Goal: Feedback & Contribution: Submit feedback/report problem

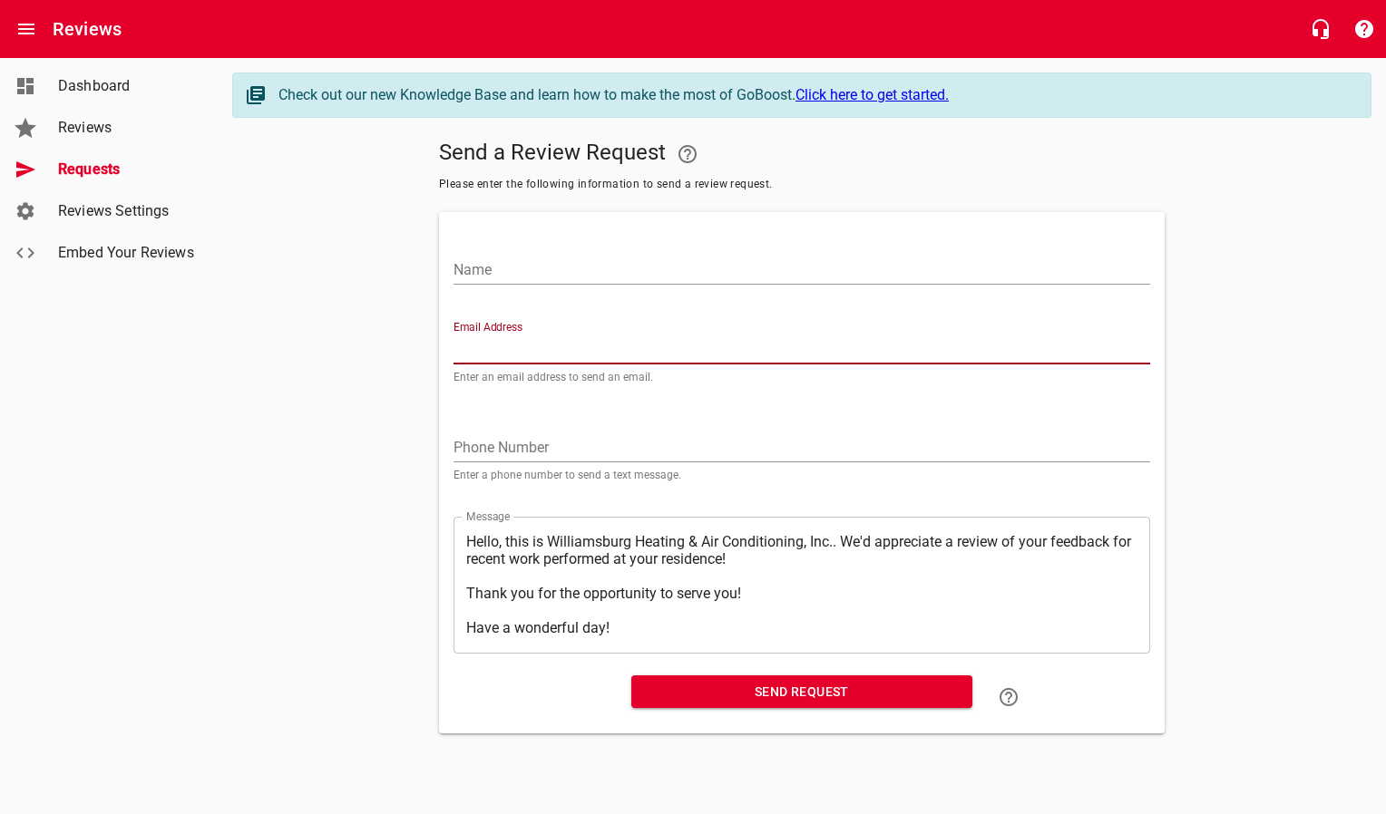
click at [591, 344] on input "Email Address" at bounding box center [801, 350] width 697 height 29
paste input "[EMAIL_ADDRESS][DOMAIN_NAME]"
type input "[EMAIL_ADDRESS][DOMAIN_NAME]"
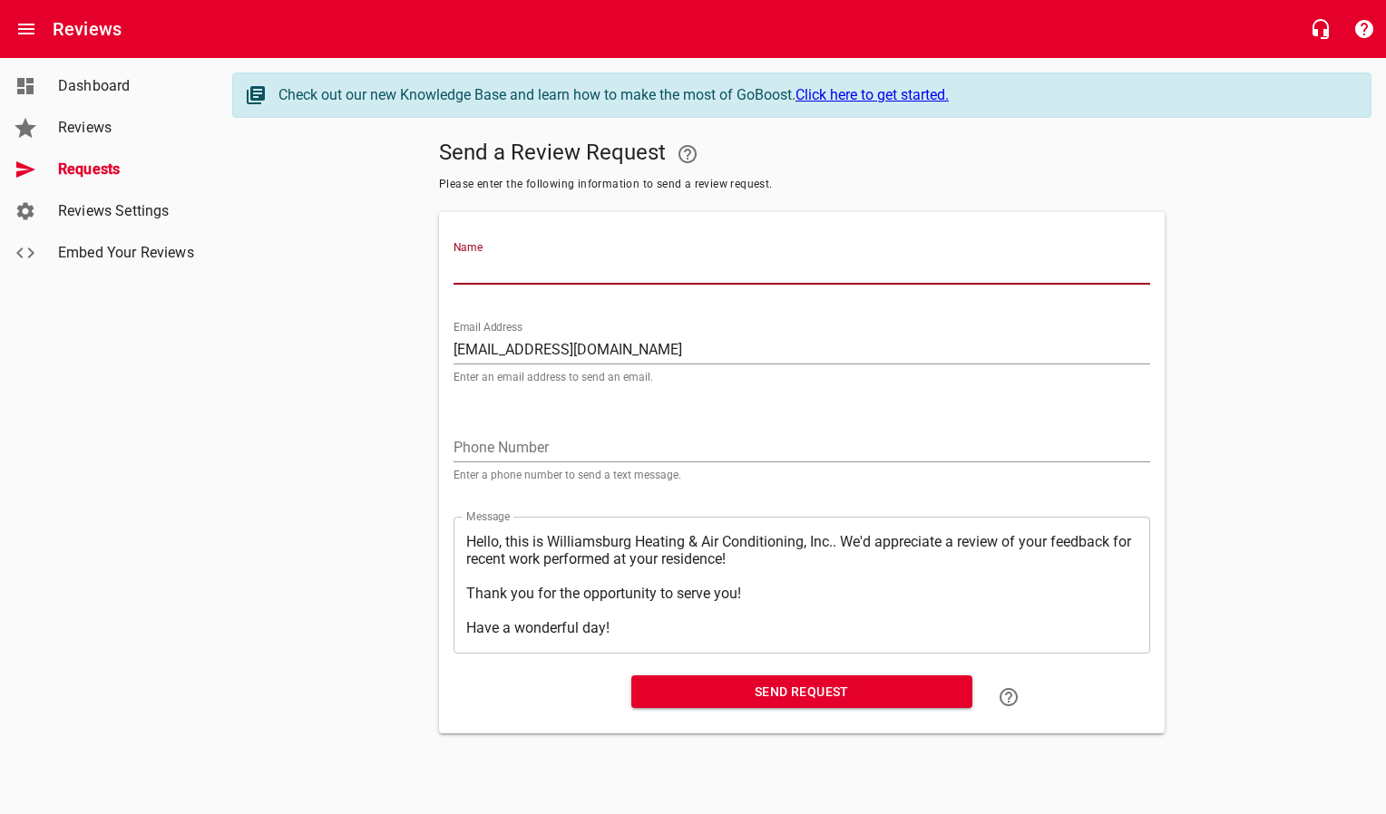
click at [580, 272] on input "Name" at bounding box center [801, 270] width 697 height 29
type input "[PERSON_NAME]"
click at [651, 574] on span "Send Request" at bounding box center [802, 692] width 312 height 23
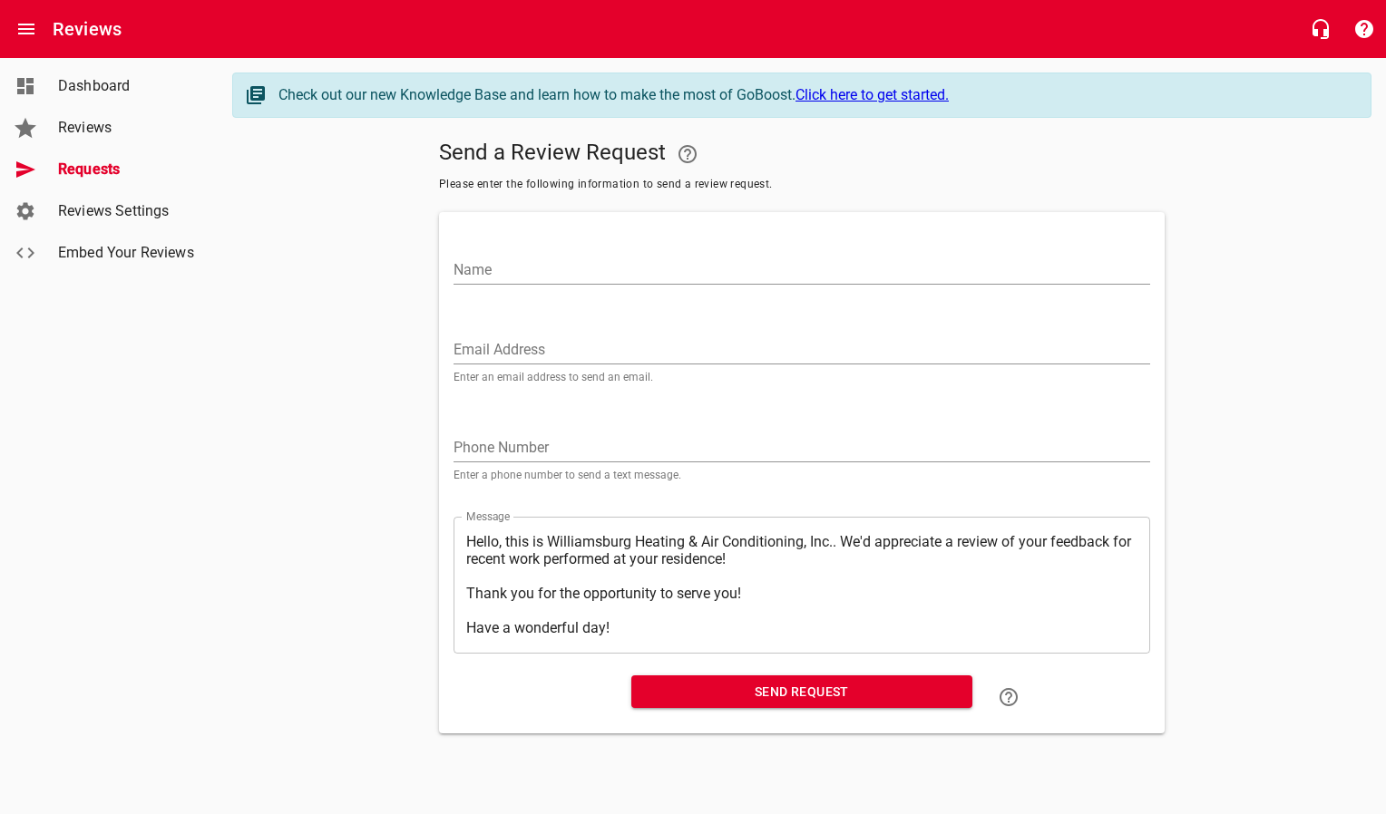
click at [481, 347] on input "Email Address" at bounding box center [801, 350] width 697 height 29
paste input "[EMAIL_ADDRESS][DOMAIN_NAME]"
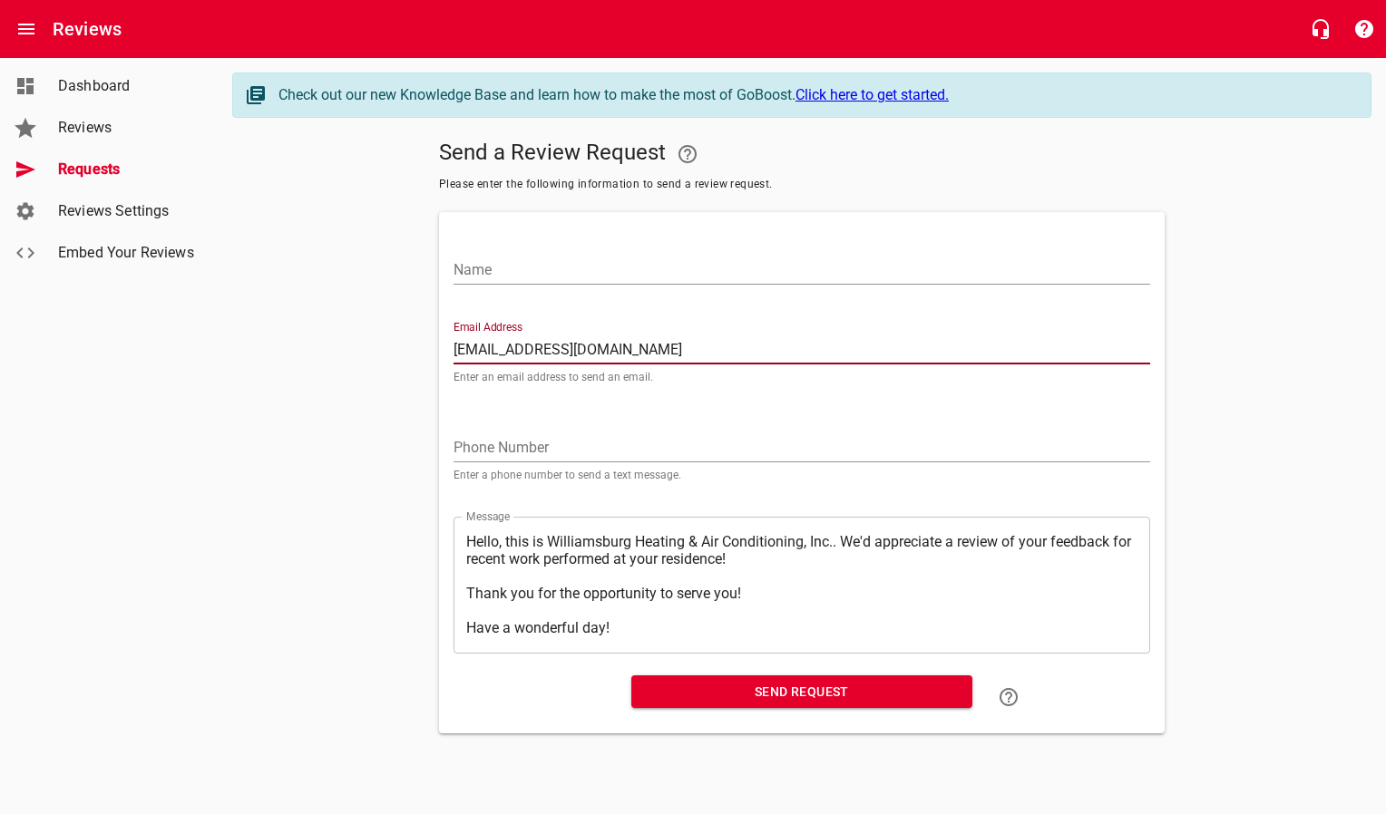
type input "[EMAIL_ADDRESS][DOMAIN_NAME]"
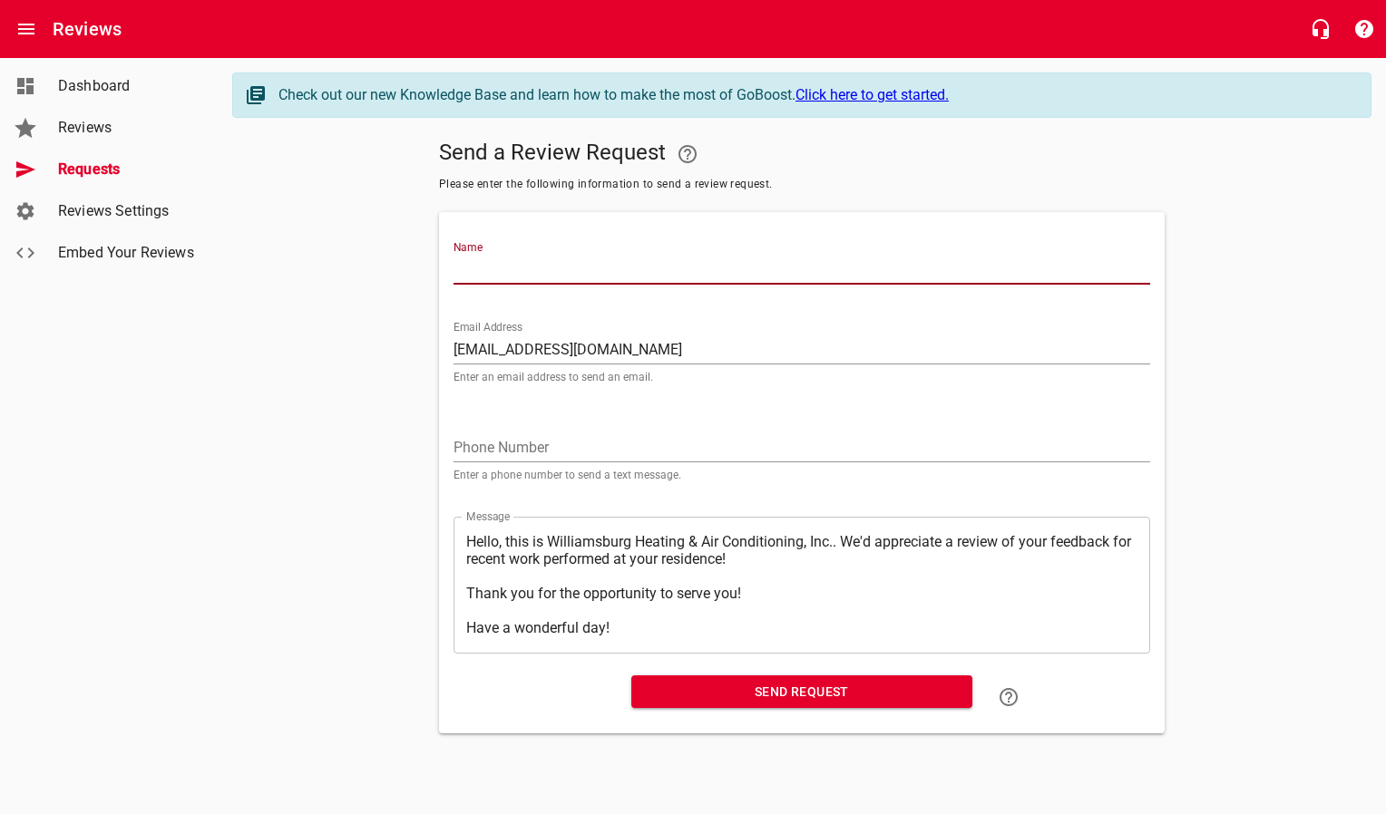
click at [501, 277] on input "Name" at bounding box center [801, 270] width 697 height 29
type input "[PERSON_NAME]"
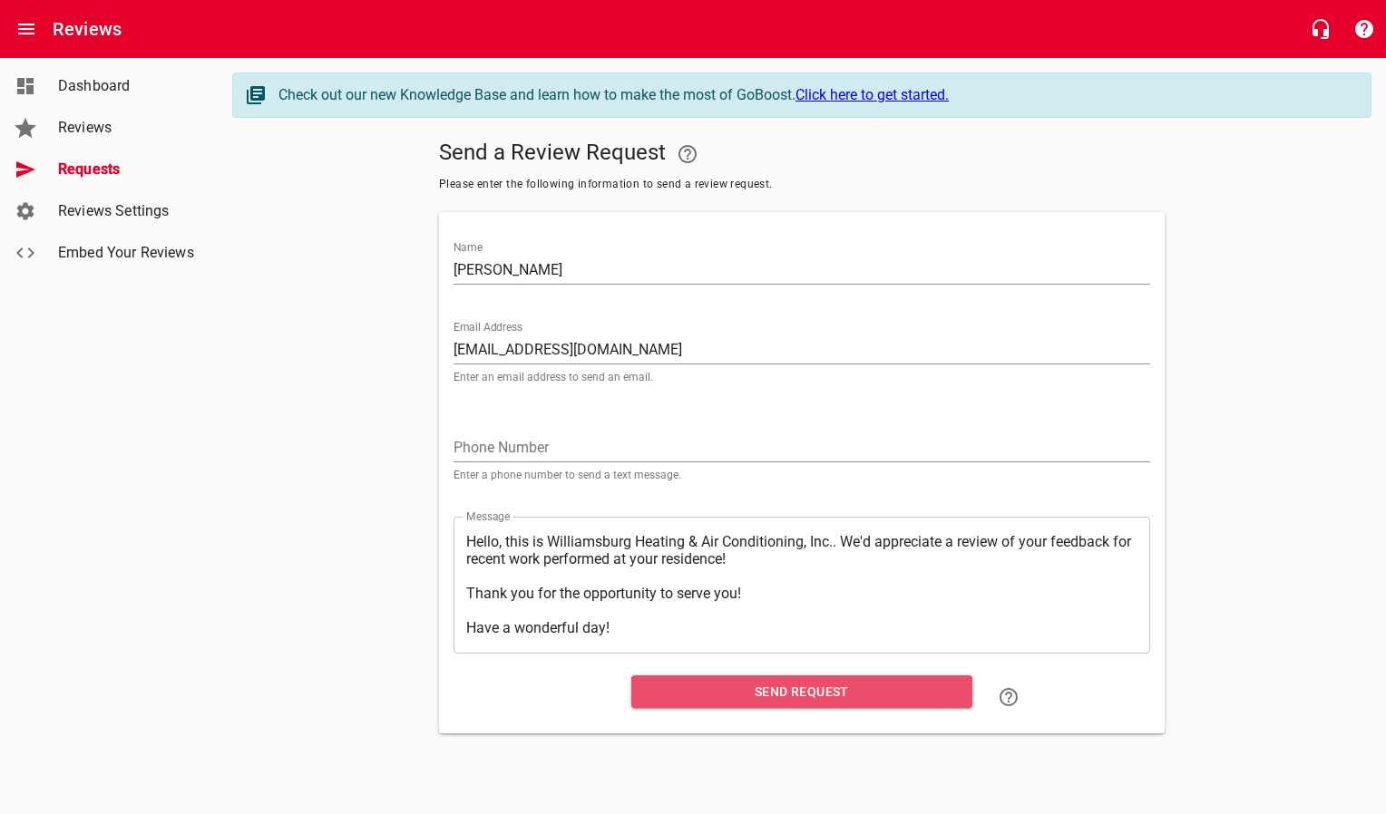
click at [686, 574] on span "Send Request" at bounding box center [802, 692] width 312 height 23
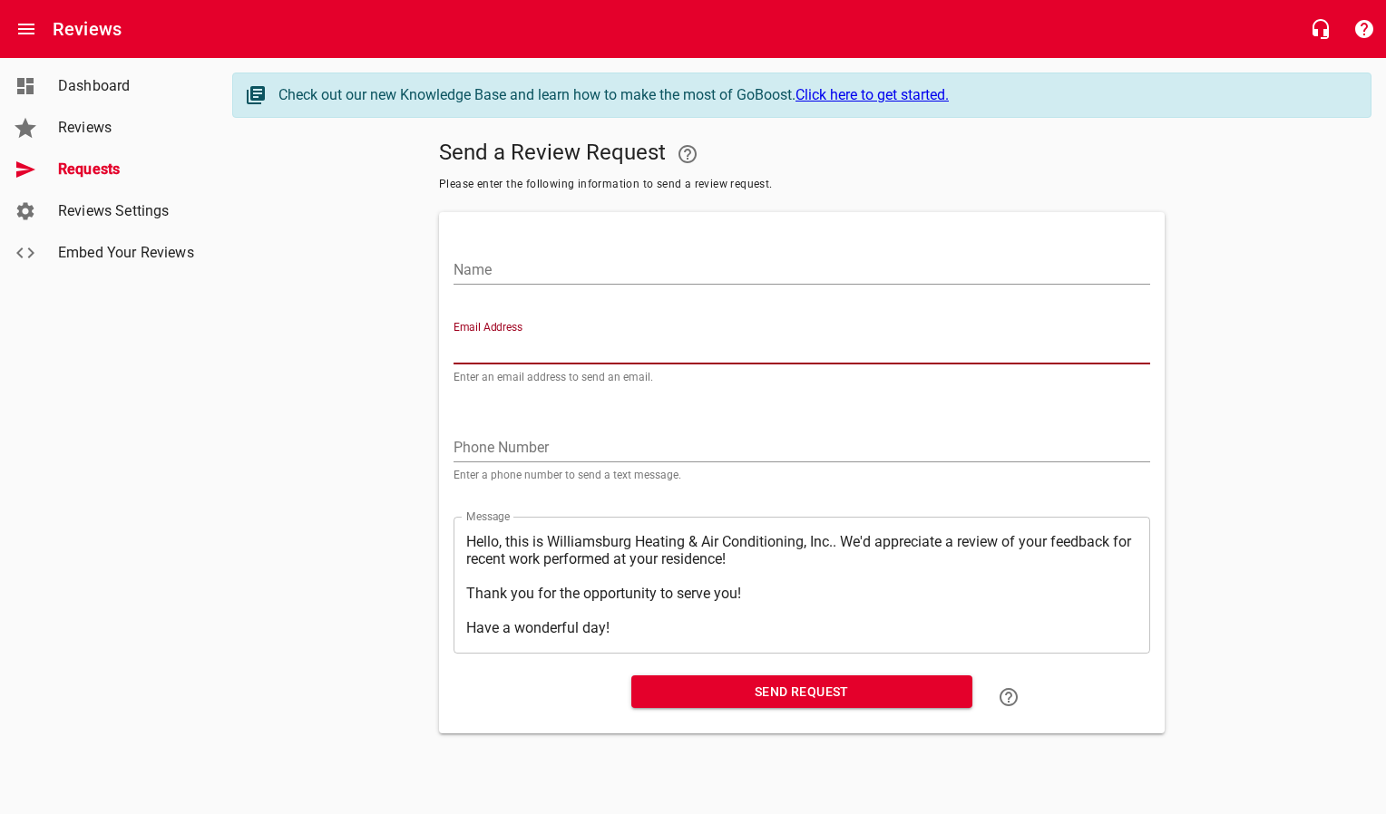
click at [584, 357] on input "Email Address" at bounding box center [801, 350] width 697 height 29
paste input "[EMAIL_ADDRESS][PERSON_NAME][DOMAIN_NAME]"
type input "[EMAIL_ADDRESS][PERSON_NAME][DOMAIN_NAME]"
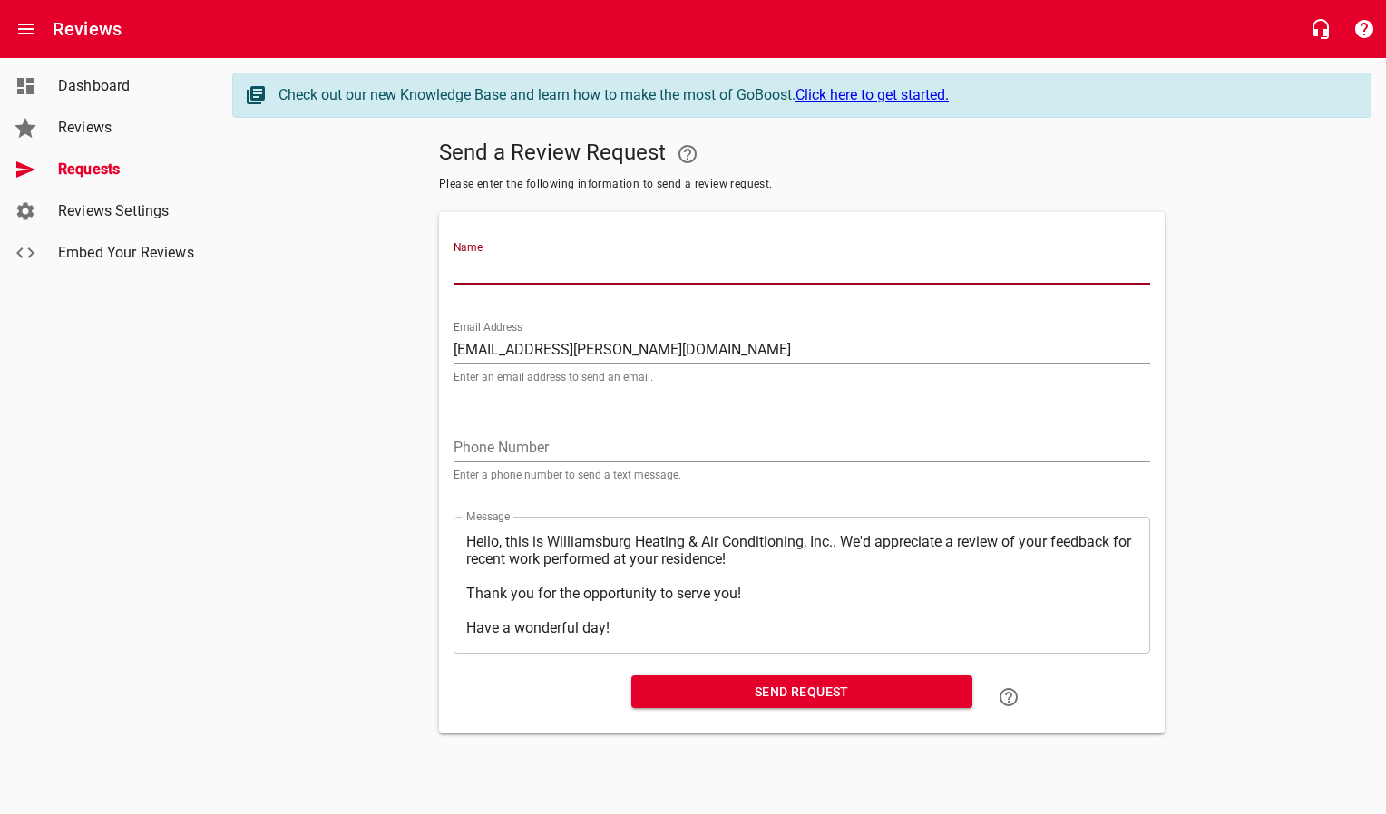
click at [567, 273] on input "Name" at bounding box center [801, 270] width 697 height 29
type input "R [PERSON_NAME] & [PERSON_NAME]"
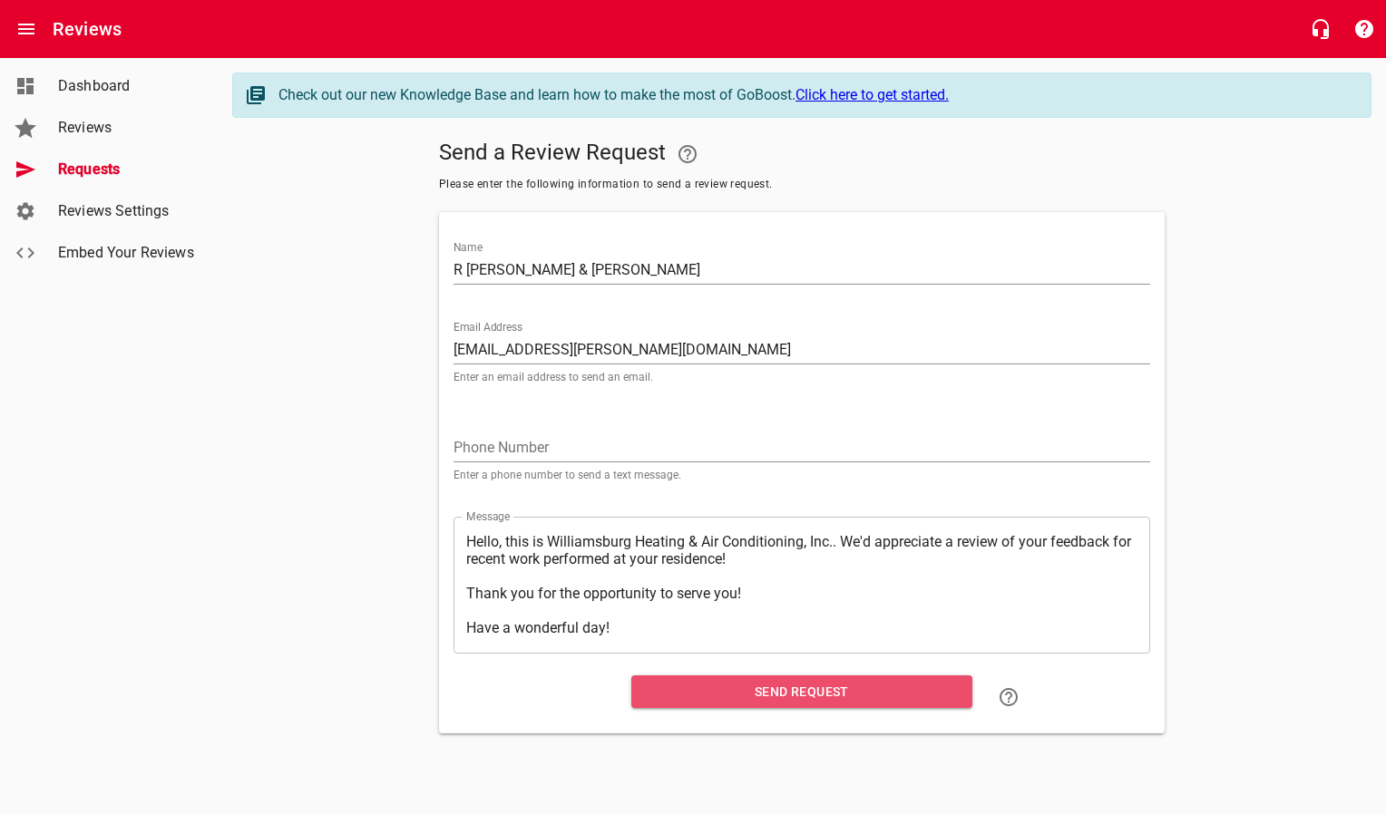
click at [751, 574] on span "Send Request" at bounding box center [802, 692] width 312 height 23
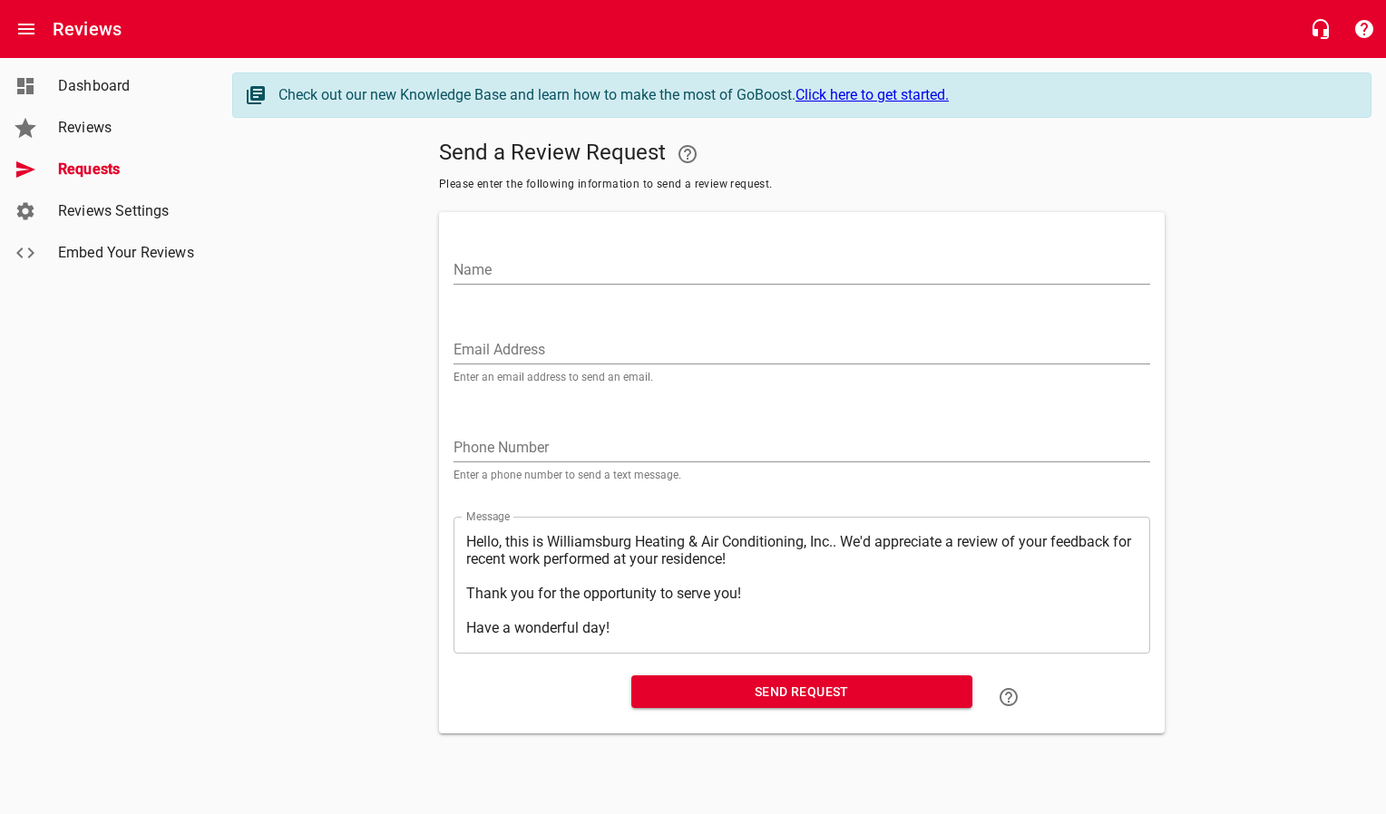
click at [566, 345] on input "Email Address" at bounding box center [801, 350] width 697 height 29
paste input "[EMAIL_ADDRESS][DOMAIN_NAME]"
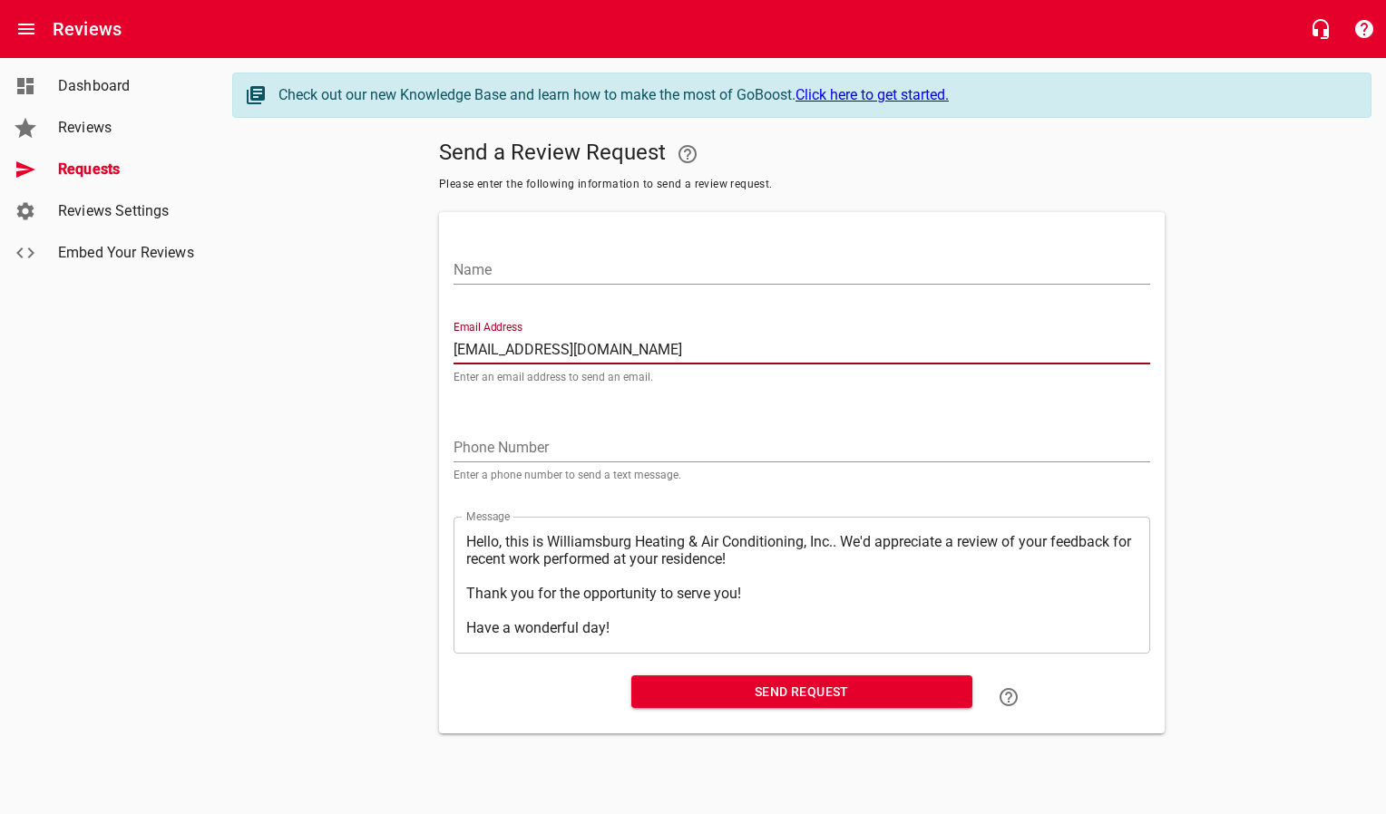
type input "[EMAIL_ADDRESS][DOMAIN_NAME]"
click at [561, 271] on input "Name" at bounding box center [801, 270] width 697 height 29
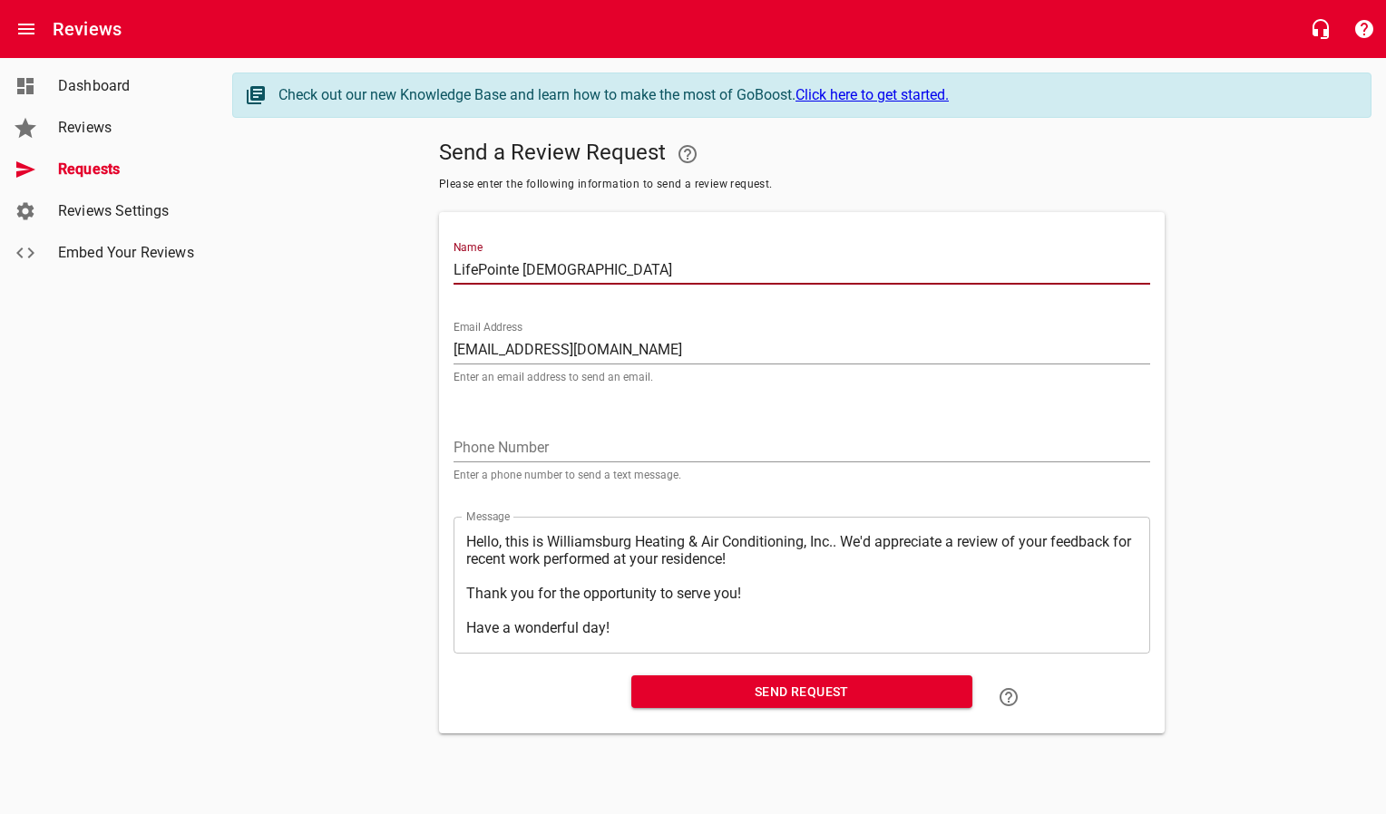
type input "LifePointe [DEMOGRAPHIC_DATA]"
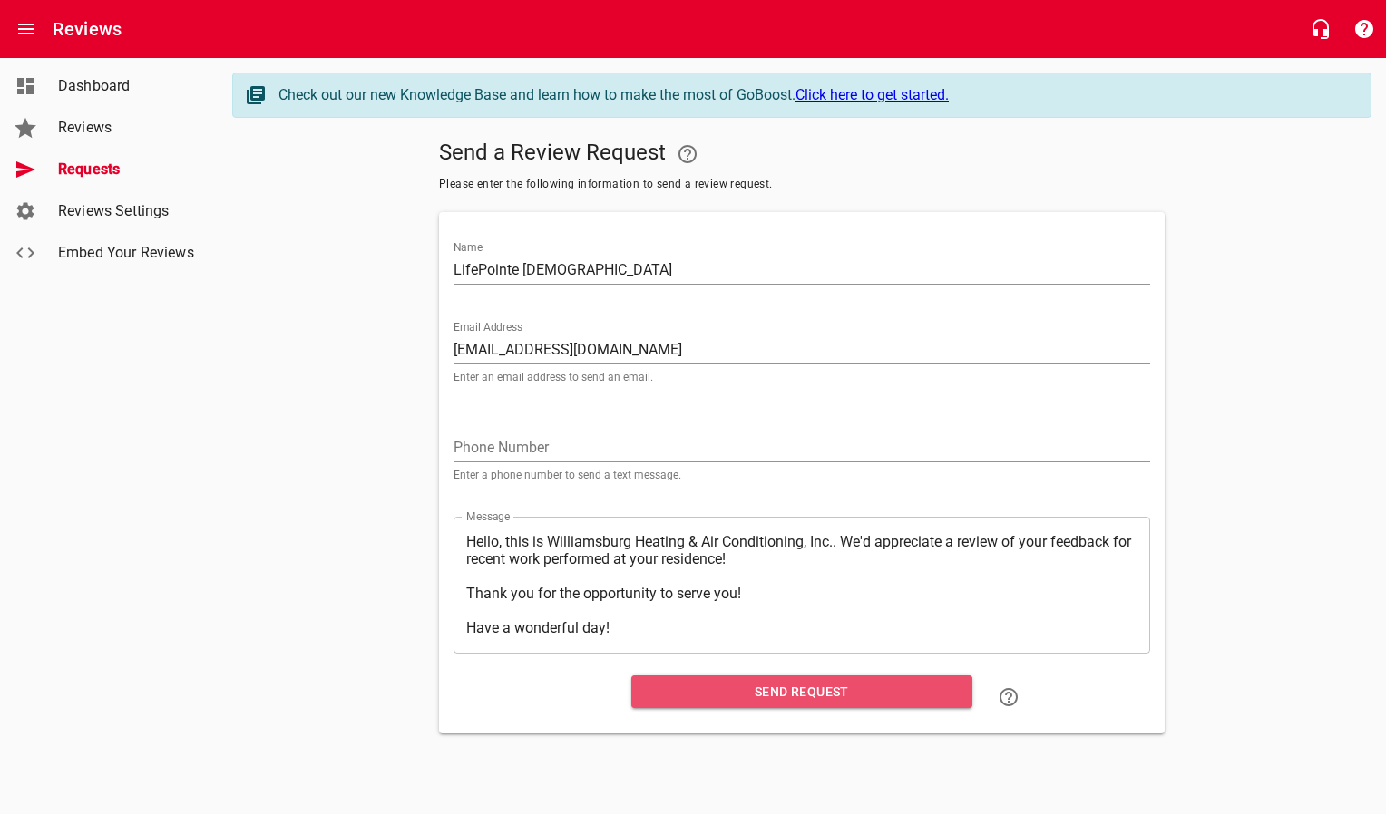
click at [677, 574] on span "Send Request" at bounding box center [802, 692] width 312 height 23
